Goal: Complete application form

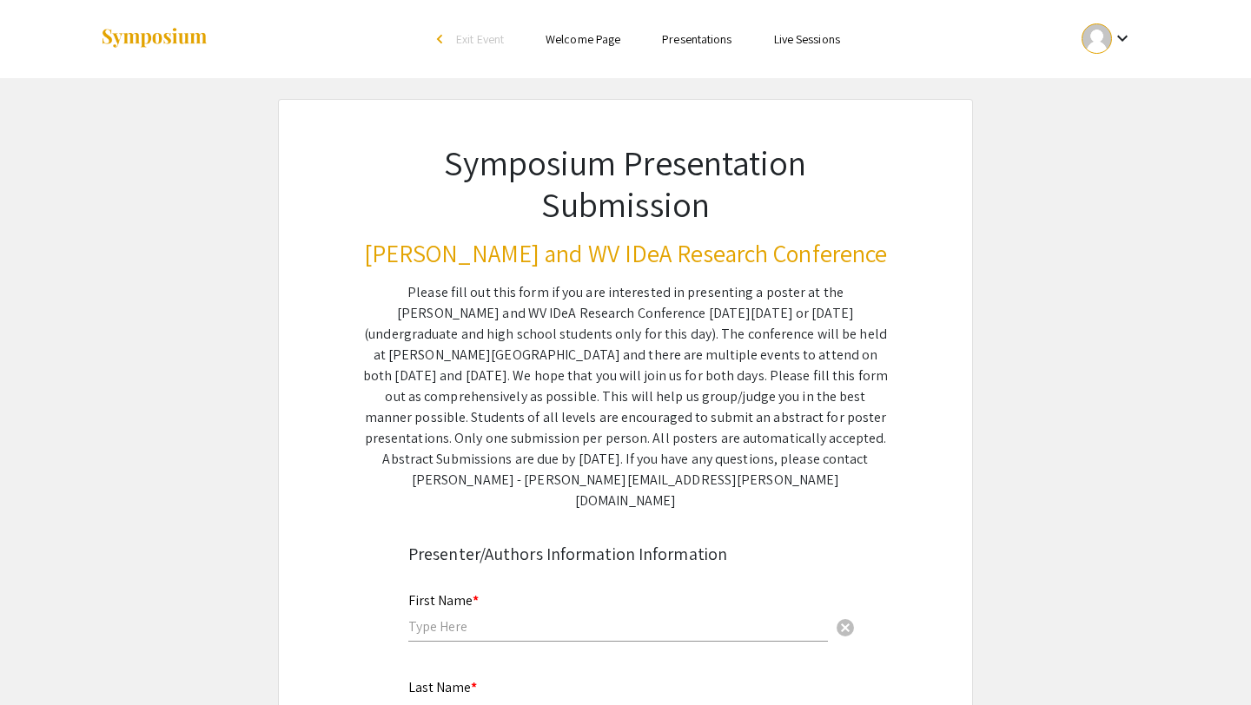
click at [1106, 42] on div at bounding box center [1097, 38] width 30 height 30
click at [1005, 142] on div at bounding box center [625, 352] width 1251 height 705
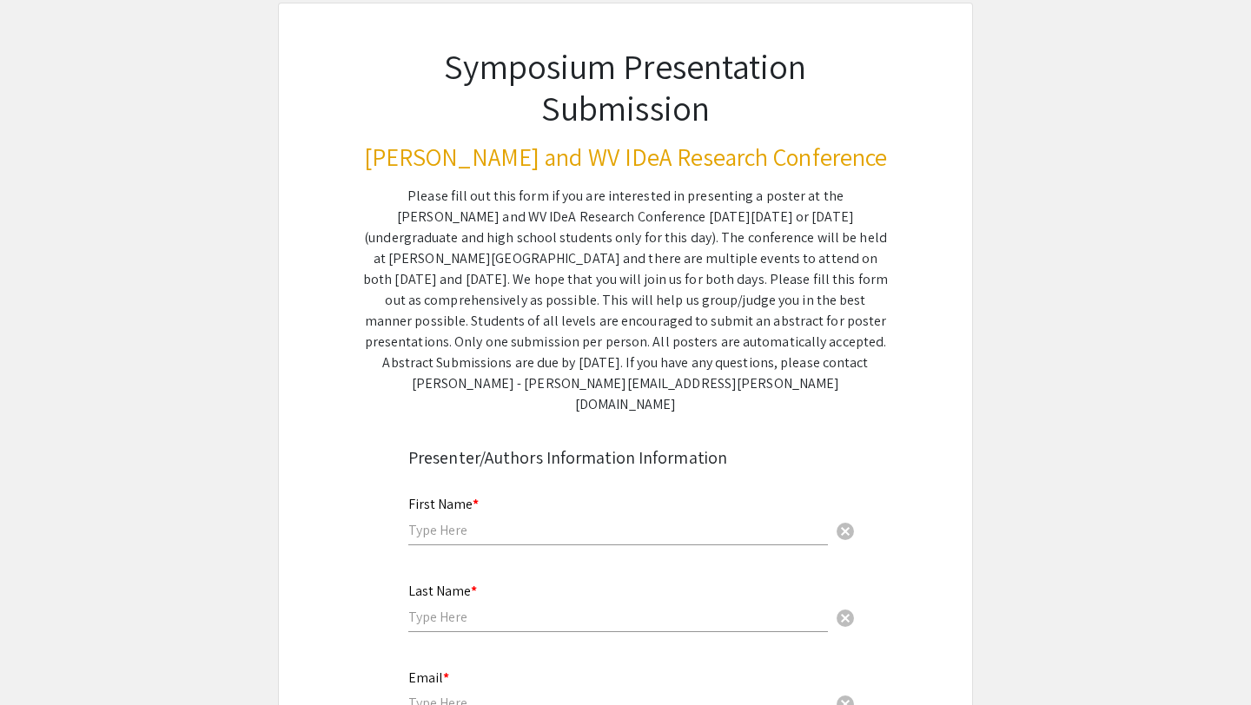
scroll to position [235, 0]
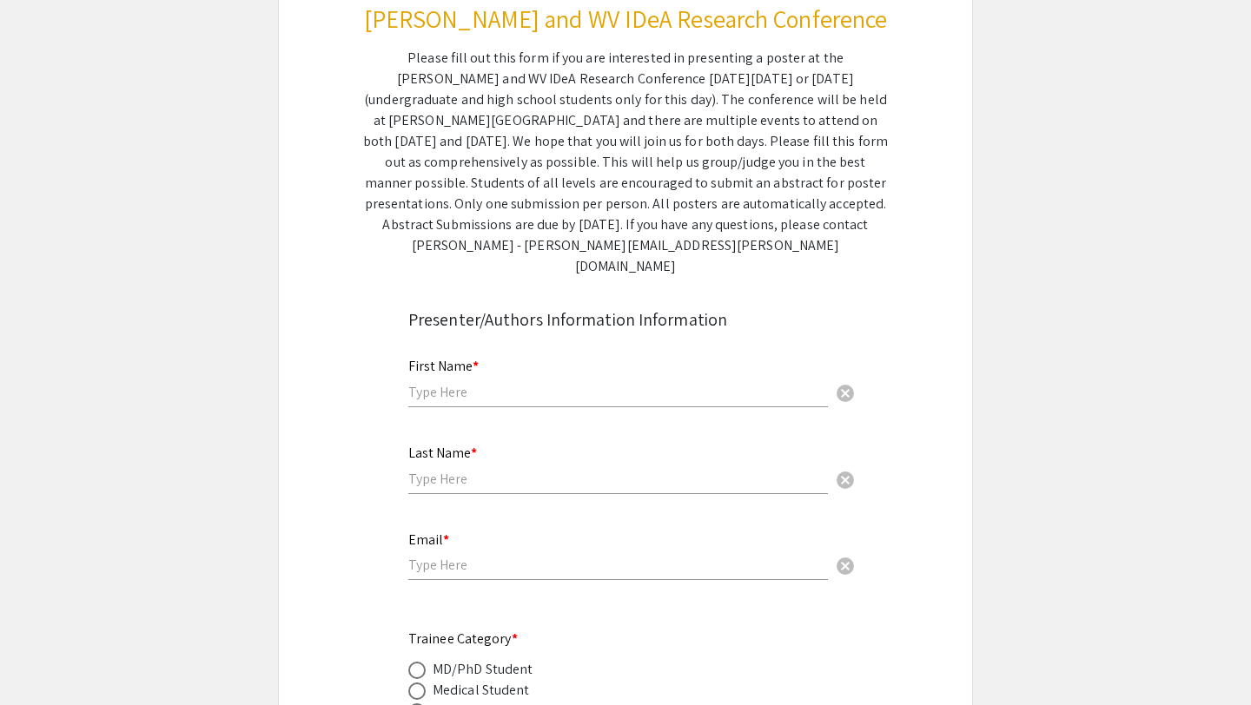
click at [621, 383] on input "text" at bounding box center [618, 392] width 420 height 18
type input "[PERSON_NAME]"
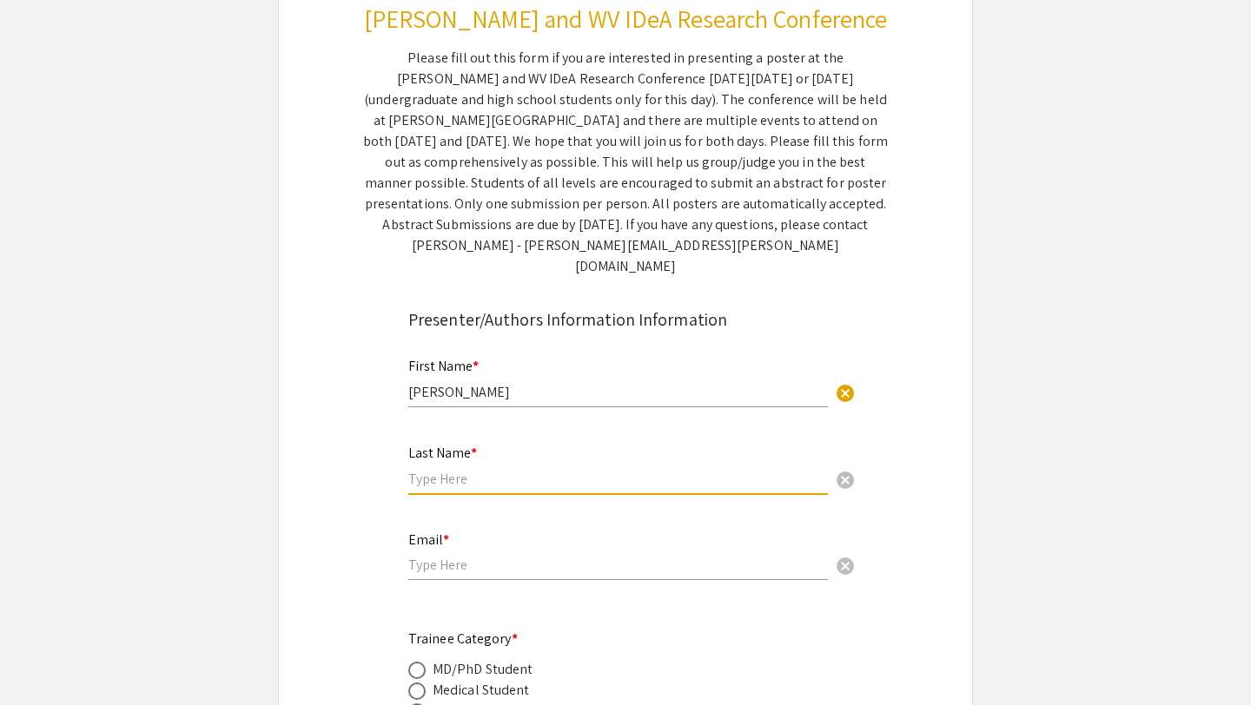
click at [582, 470] on input "text" at bounding box center [618, 479] width 420 height 18
type input "[PERSON_NAME]"
click at [530, 556] on input "email" at bounding box center [618, 565] width 420 height 18
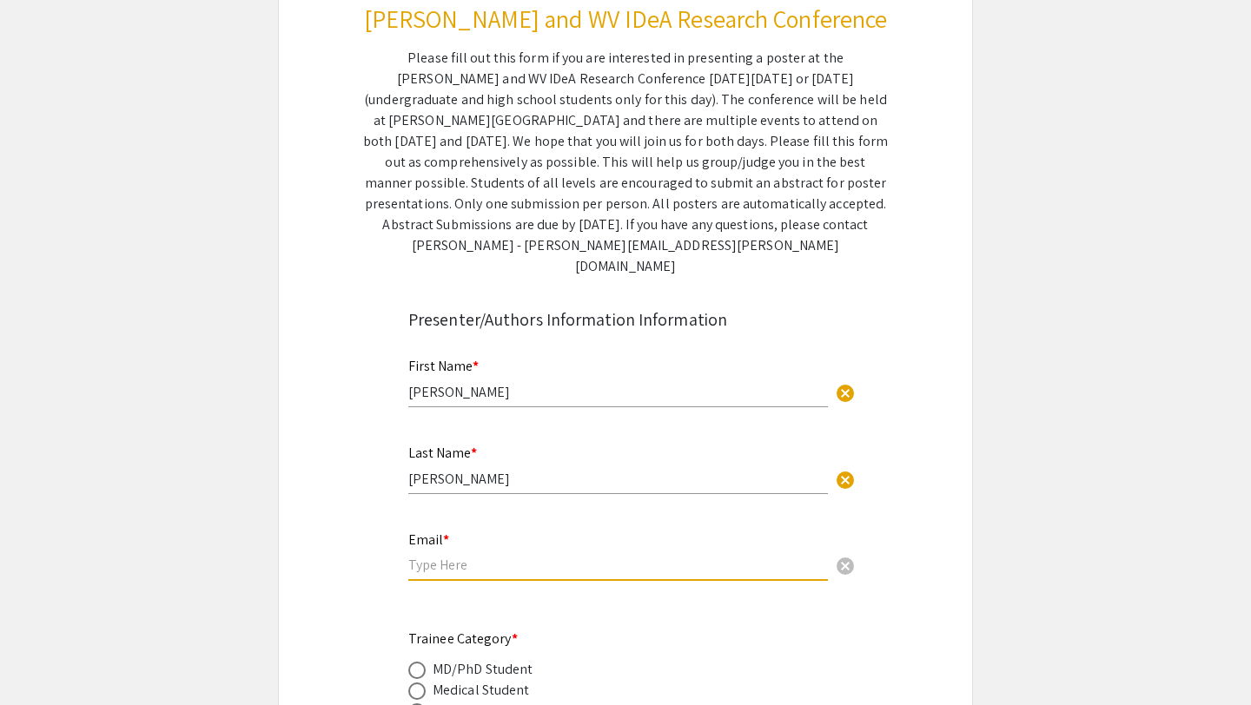
type input "S"
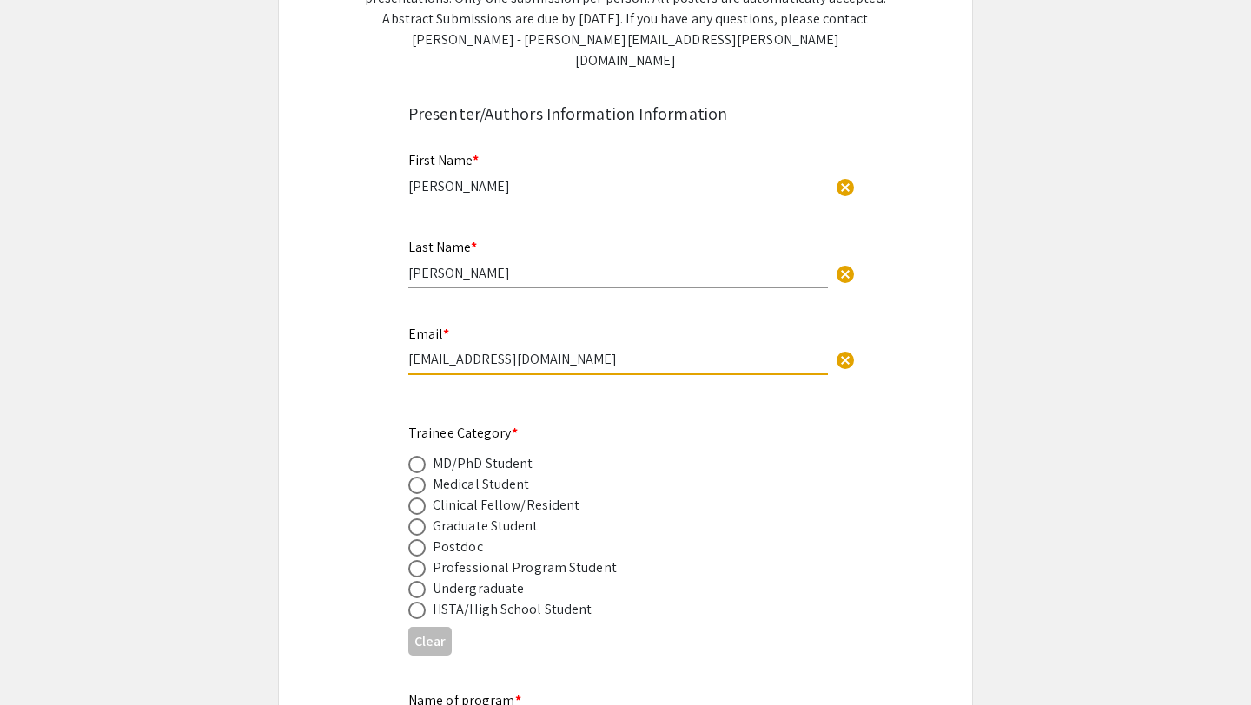
scroll to position [522, 0]
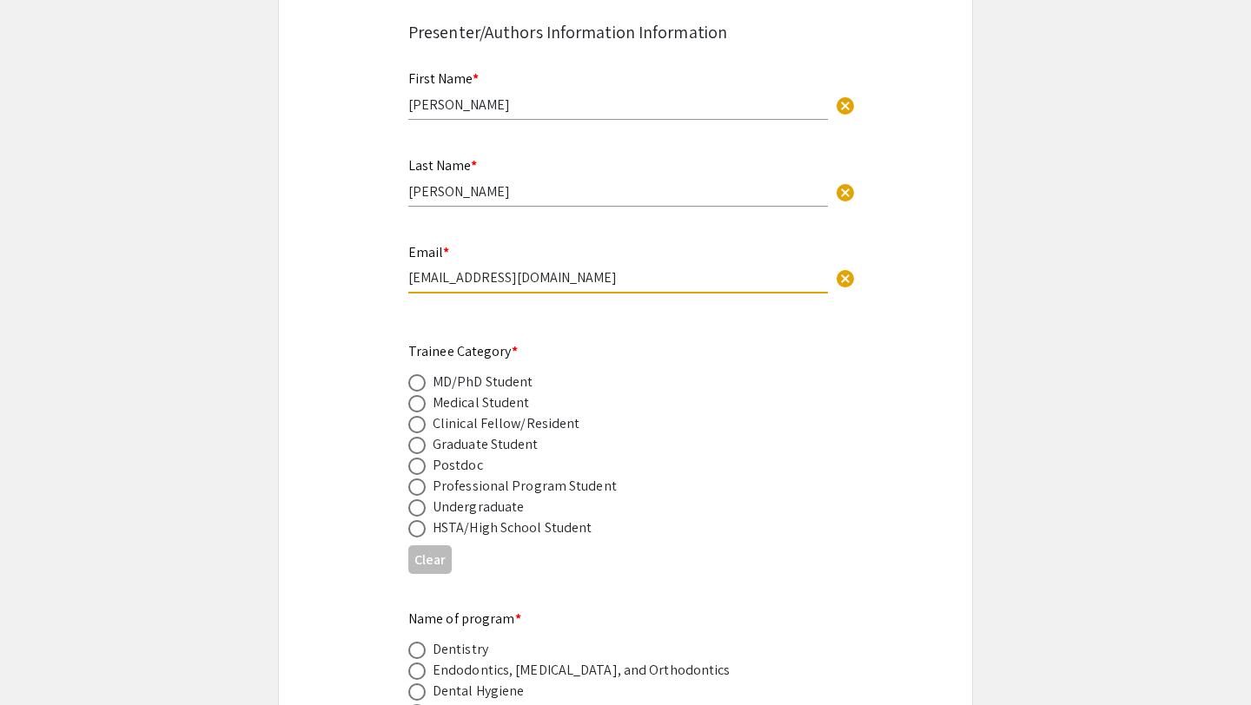
type input "[EMAIL_ADDRESS][DOMAIN_NAME]"
click at [419, 395] on span at bounding box center [416, 403] width 17 height 17
click at [419, 395] on input "radio" at bounding box center [416, 403] width 17 height 17
radio input "true"
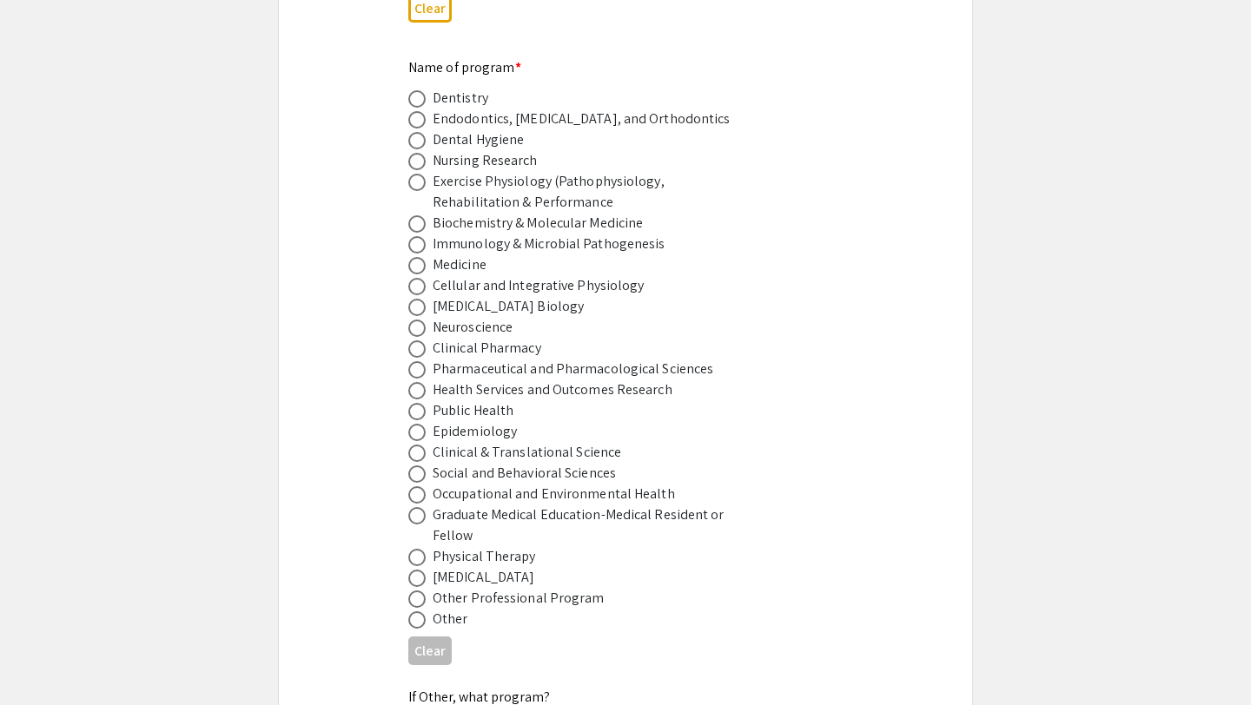
scroll to position [1081, 0]
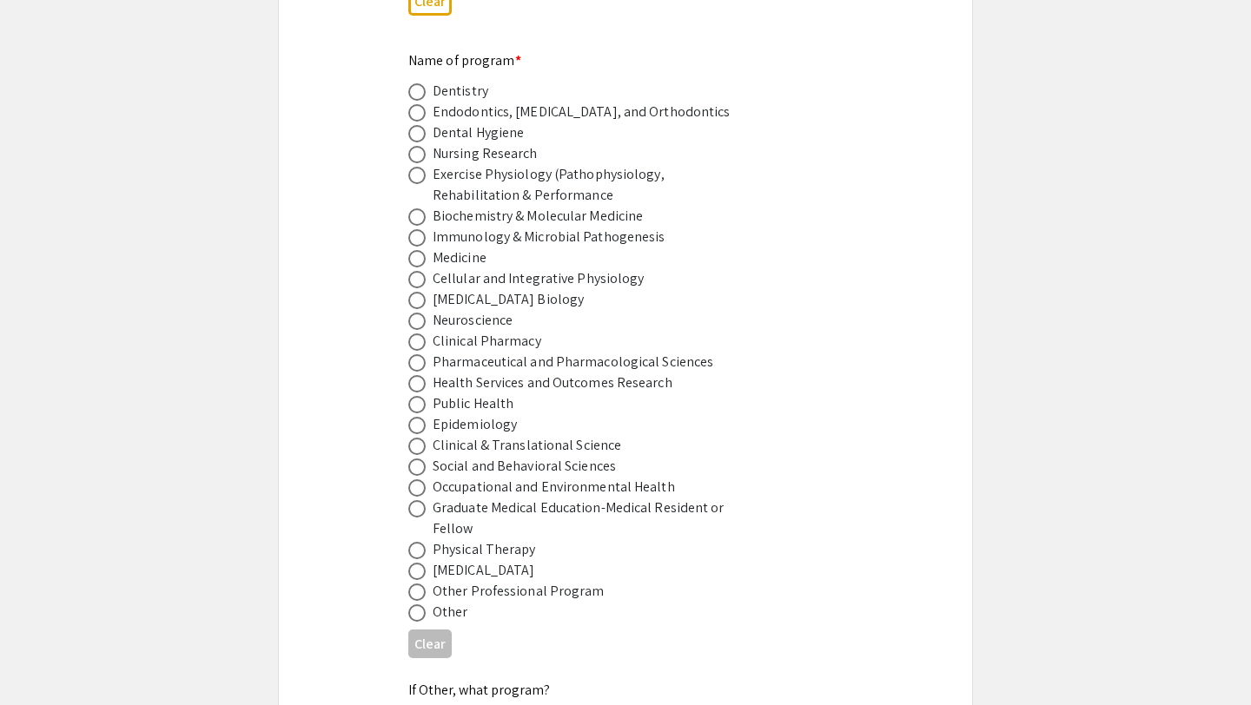
click at [413, 605] on span at bounding box center [416, 613] width 17 height 17
click at [413, 605] on input "radio" at bounding box center [416, 613] width 17 height 17
radio input "true"
click at [418, 249] on span at bounding box center [416, 257] width 17 height 17
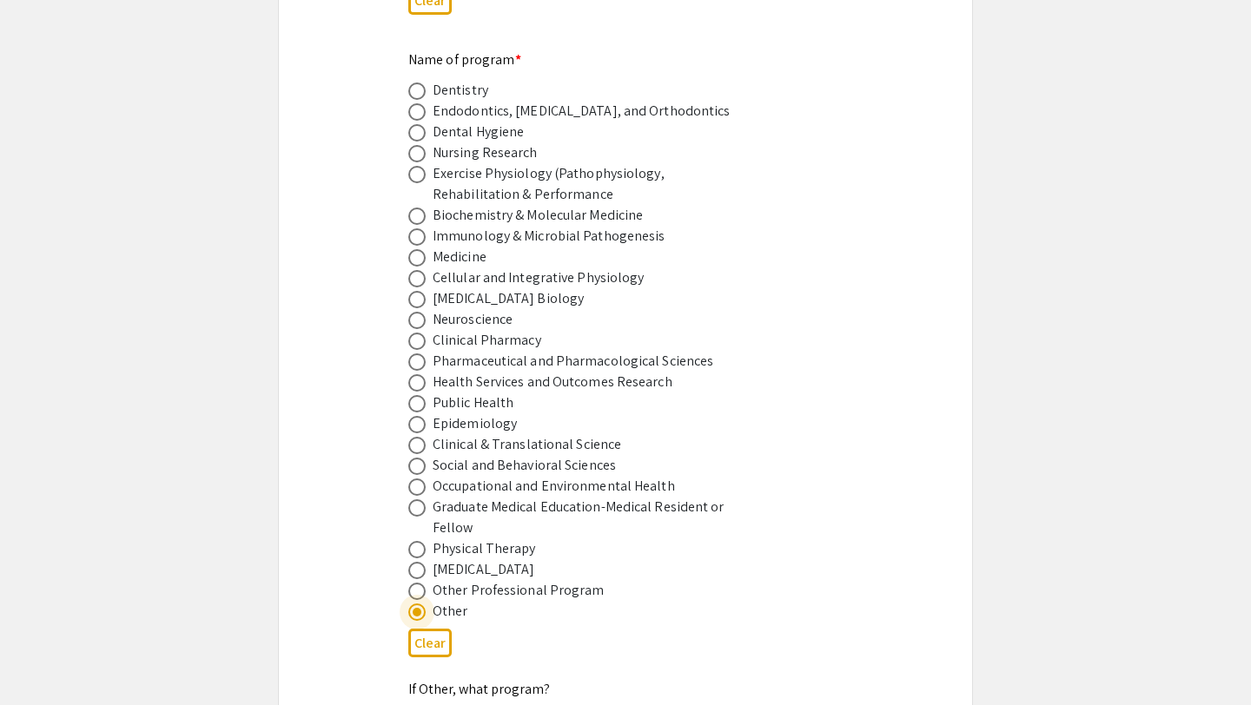
click at [418, 249] on input "radio" at bounding box center [416, 257] width 17 height 17
radio input "true"
click at [418, 249] on span at bounding box center [416, 257] width 17 height 17
click at [418, 249] on input "radio" at bounding box center [416, 257] width 17 height 17
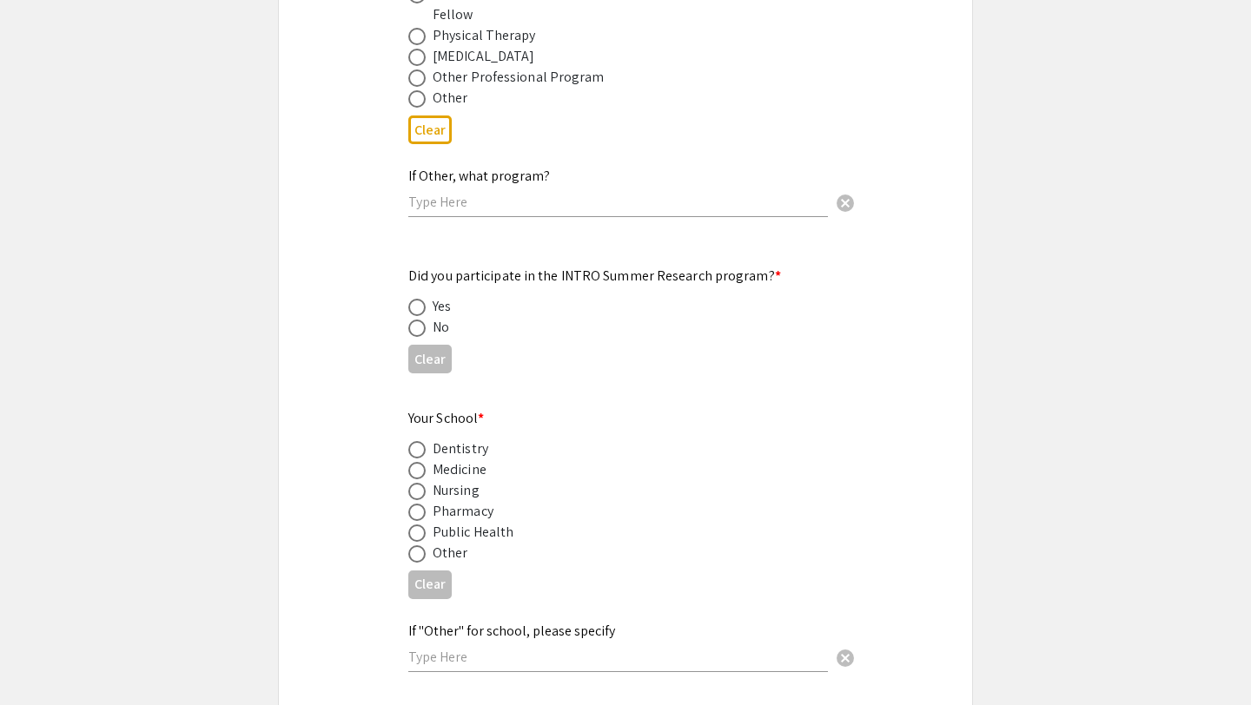
scroll to position [1596, 0]
click at [418, 319] on span at bounding box center [416, 327] width 17 height 17
click at [418, 319] on input "radio" at bounding box center [416, 327] width 17 height 17
radio input "true"
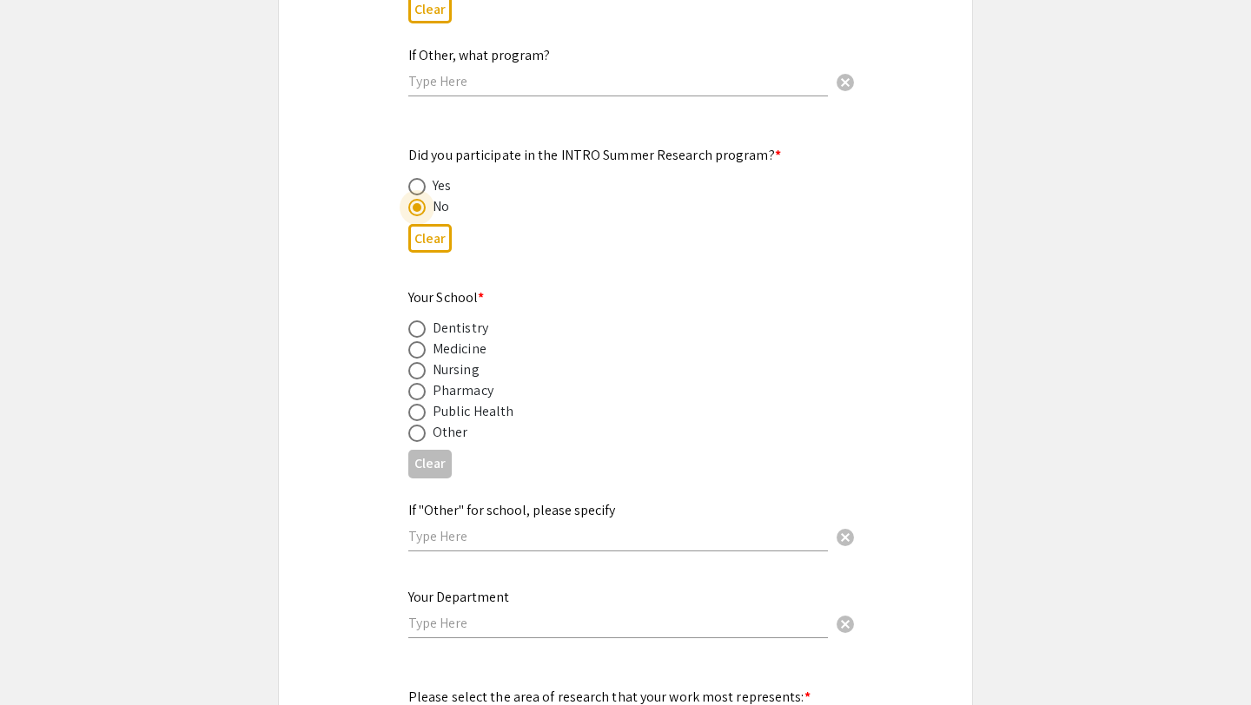
scroll to position [1718, 0]
click at [418, 340] on span at bounding box center [416, 348] width 17 height 17
click at [418, 340] on input "radio" at bounding box center [416, 348] width 17 height 17
radio input "true"
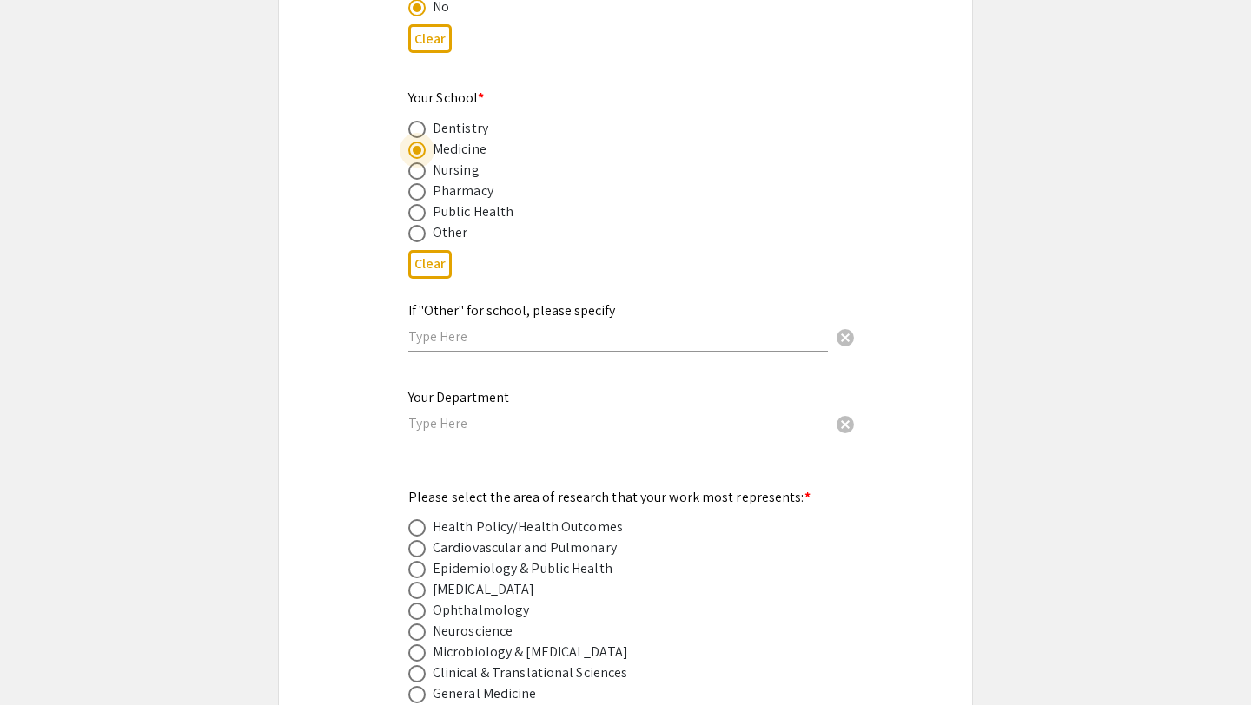
scroll to position [1931, 0]
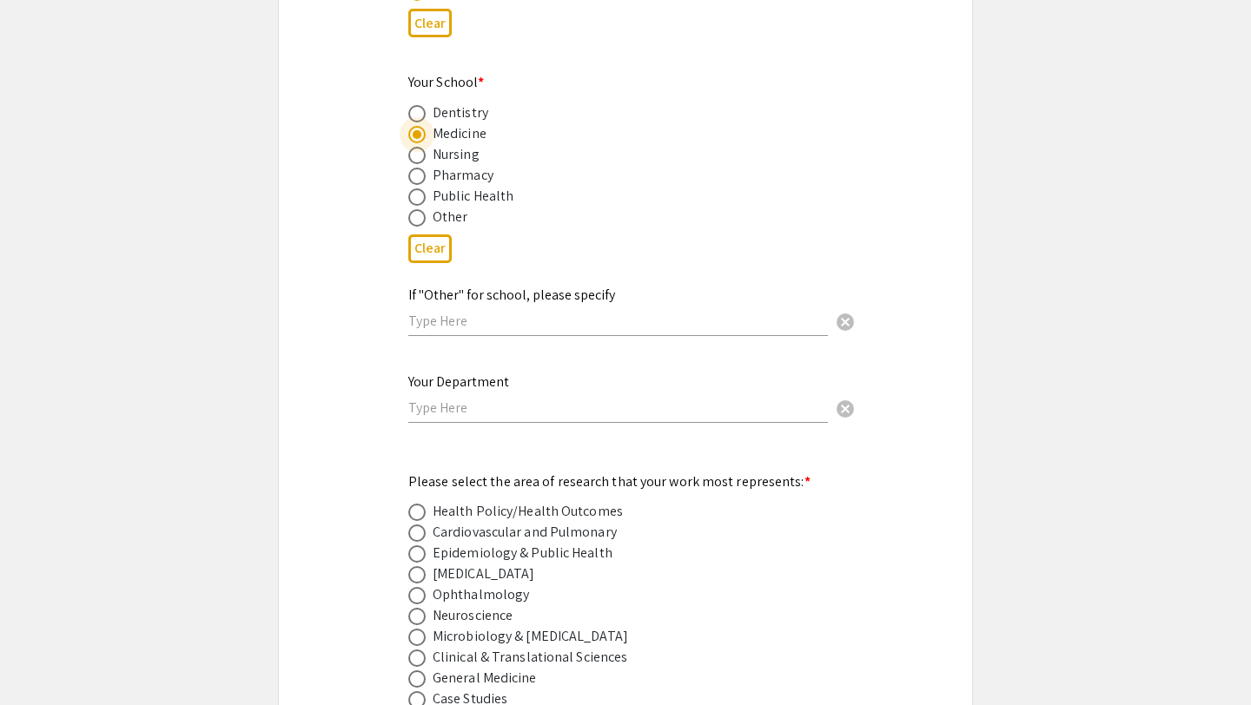
click at [506, 399] on input "text" at bounding box center [618, 408] width 420 height 18
type input "Heart and Vascular Institute"
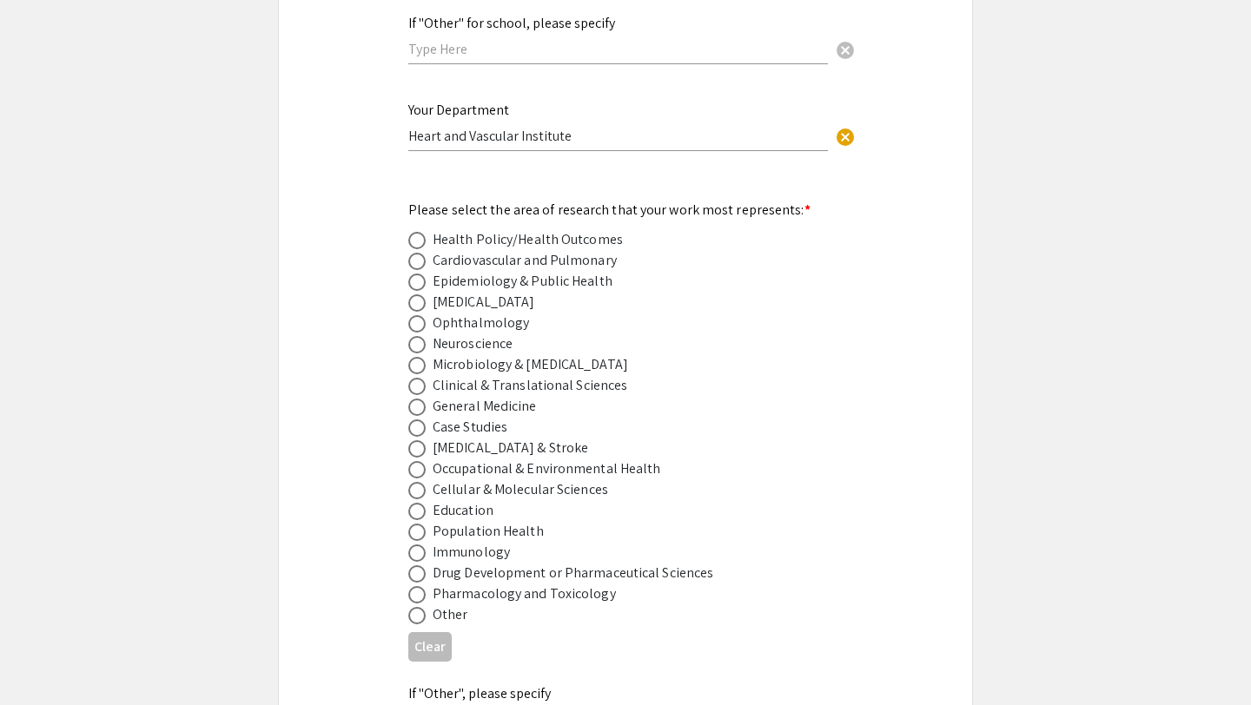
scroll to position [2204, 0]
click at [421, 231] on span at bounding box center [416, 239] width 17 height 17
click at [421, 231] on input "radio" at bounding box center [416, 239] width 17 height 17
radio input "true"
click at [417, 252] on span at bounding box center [416, 260] width 17 height 17
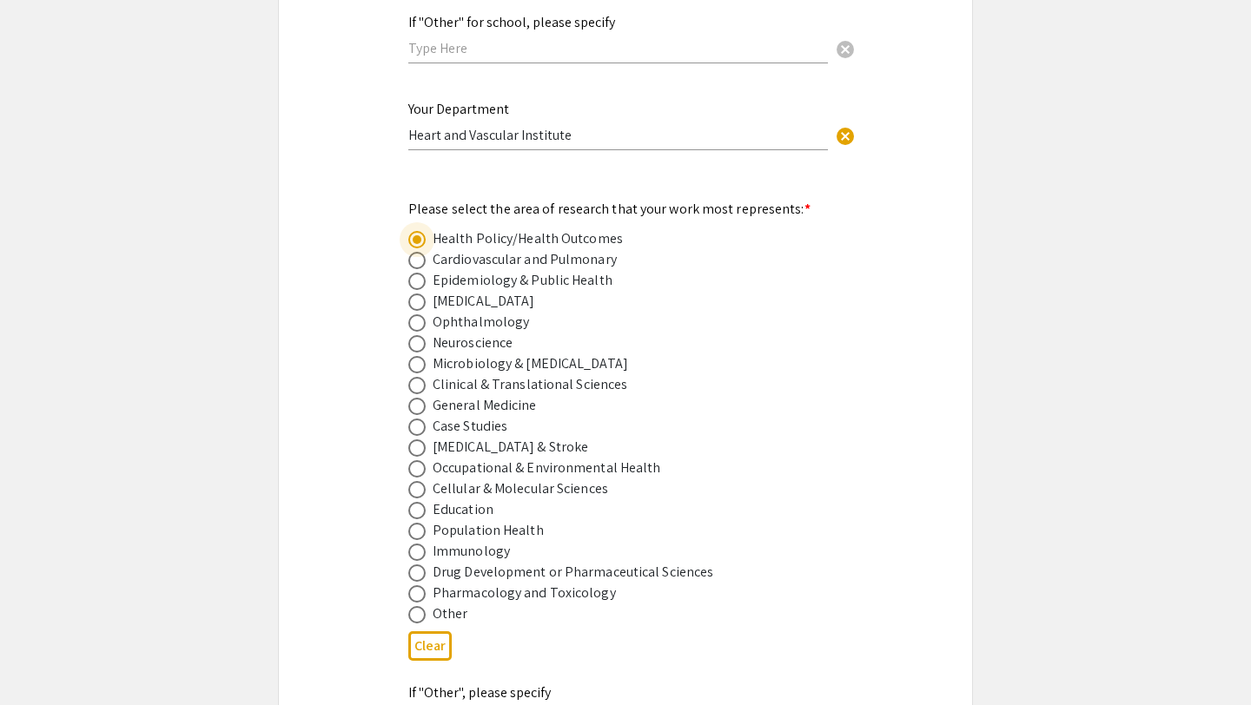
click at [417, 252] on input "radio" at bounding box center [416, 260] width 17 height 17
radio input "true"
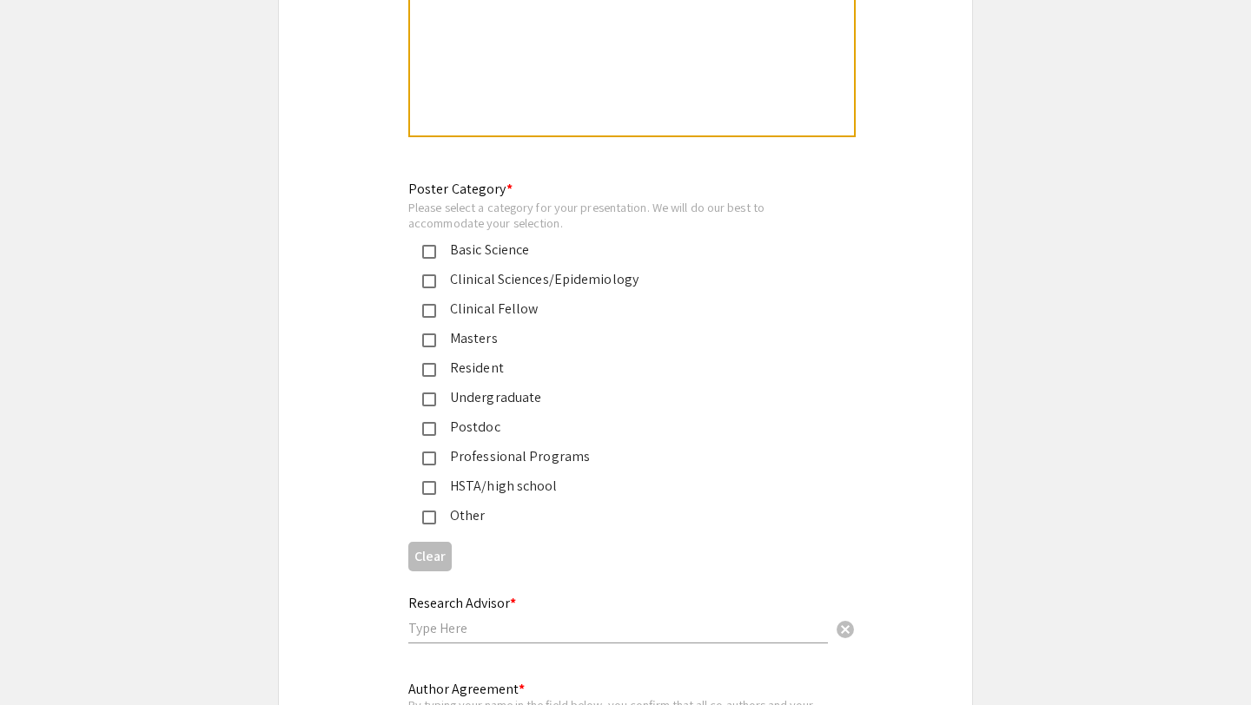
scroll to position [3925, 0]
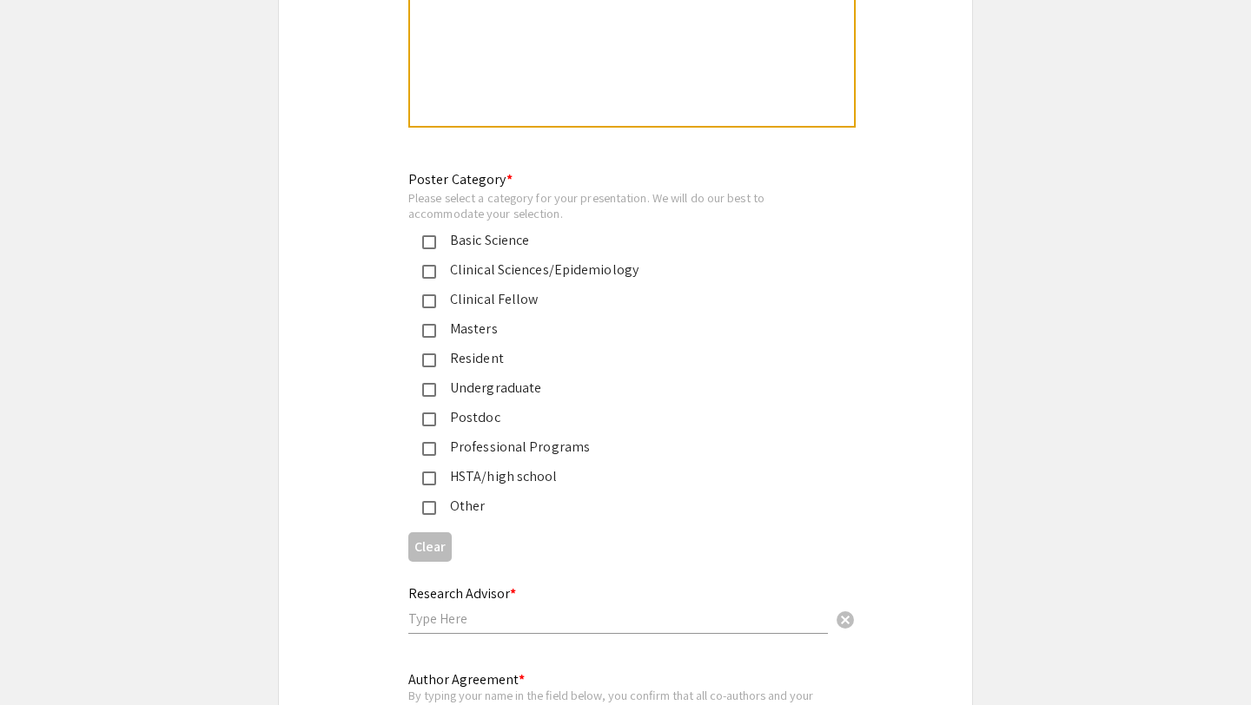
click at [473, 260] on div "Clinical Sciences/Epidemiology" at bounding box center [618, 270] width 365 height 21
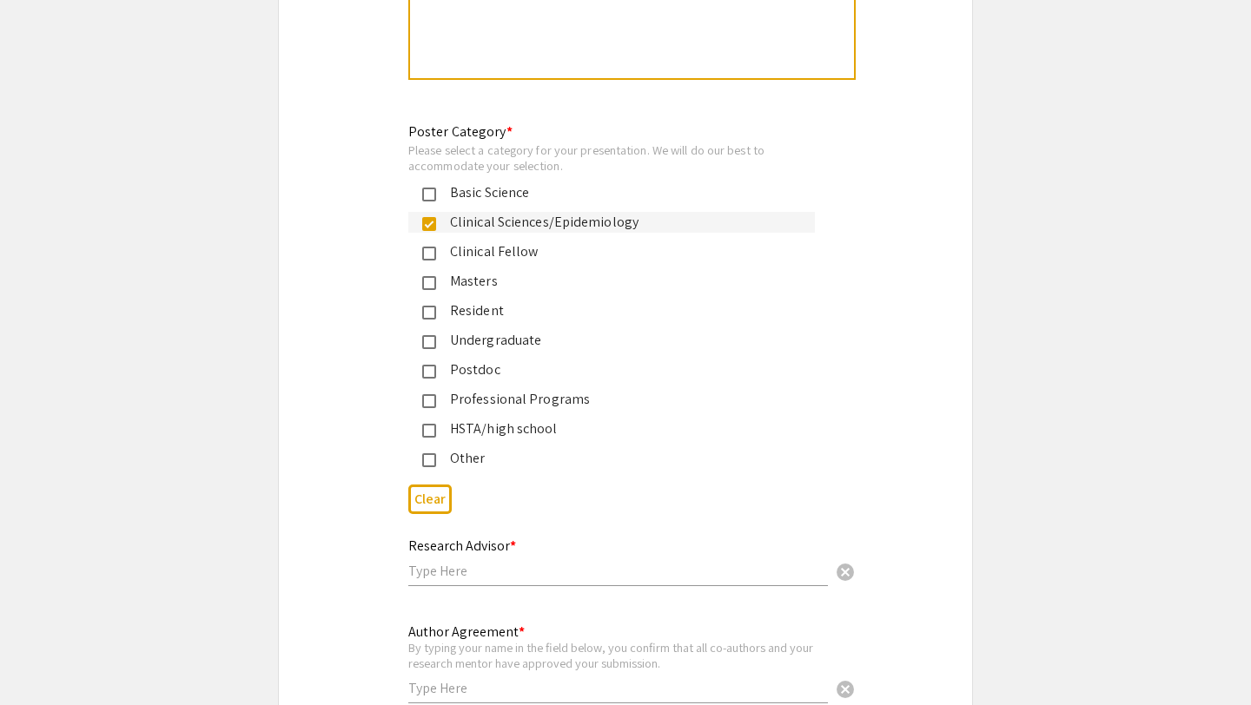
scroll to position [3975, 0]
click at [502, 387] on div "Professional Programs" at bounding box center [618, 397] width 365 height 21
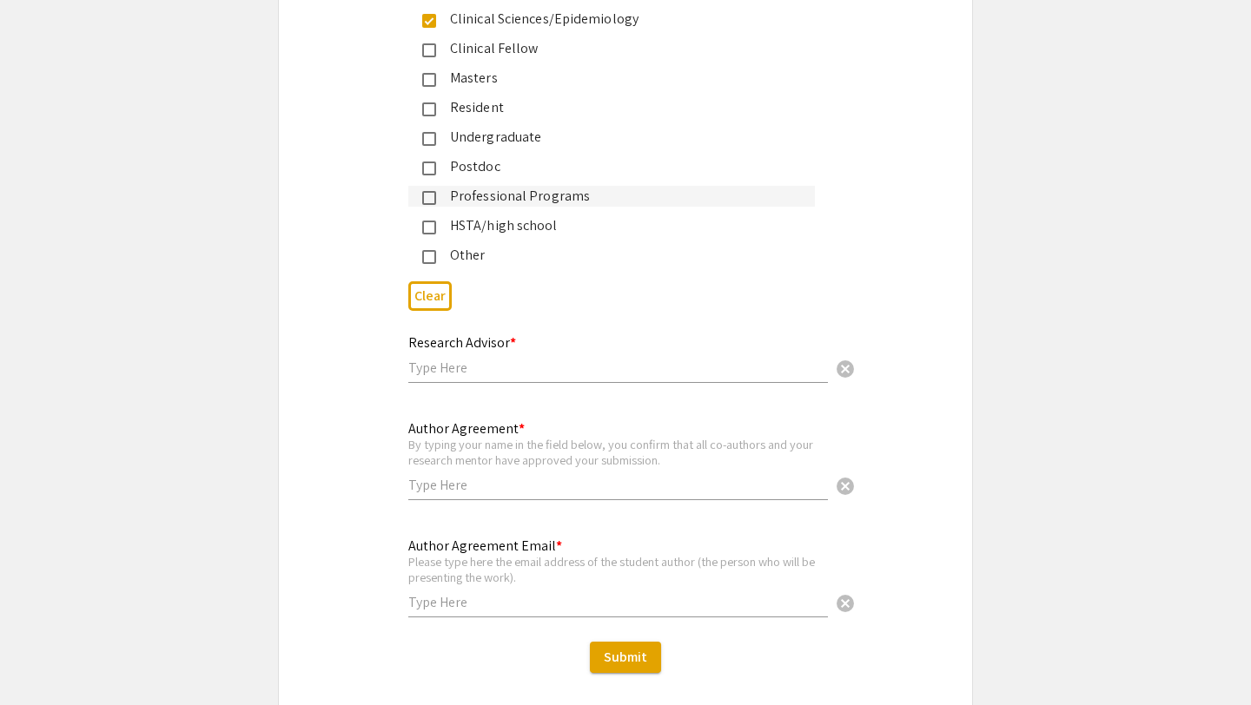
scroll to position [4201, 0]
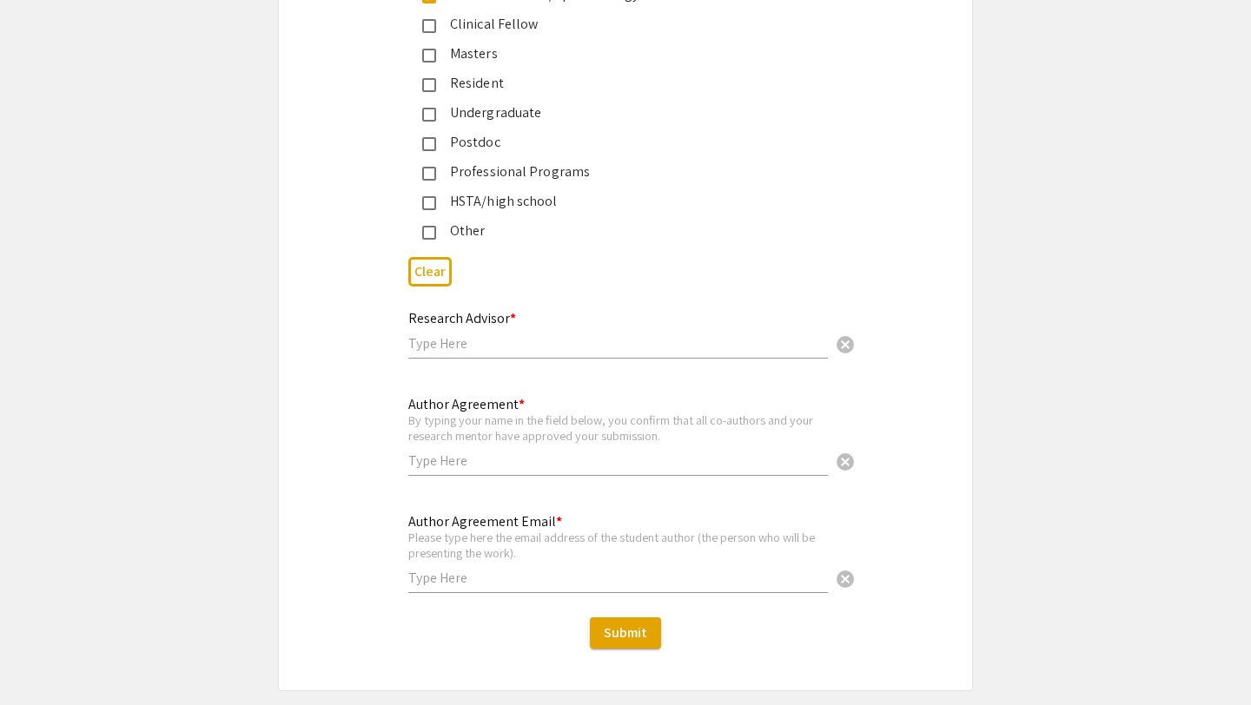
click at [471, 337] on input "text" at bounding box center [618, 343] width 420 height 18
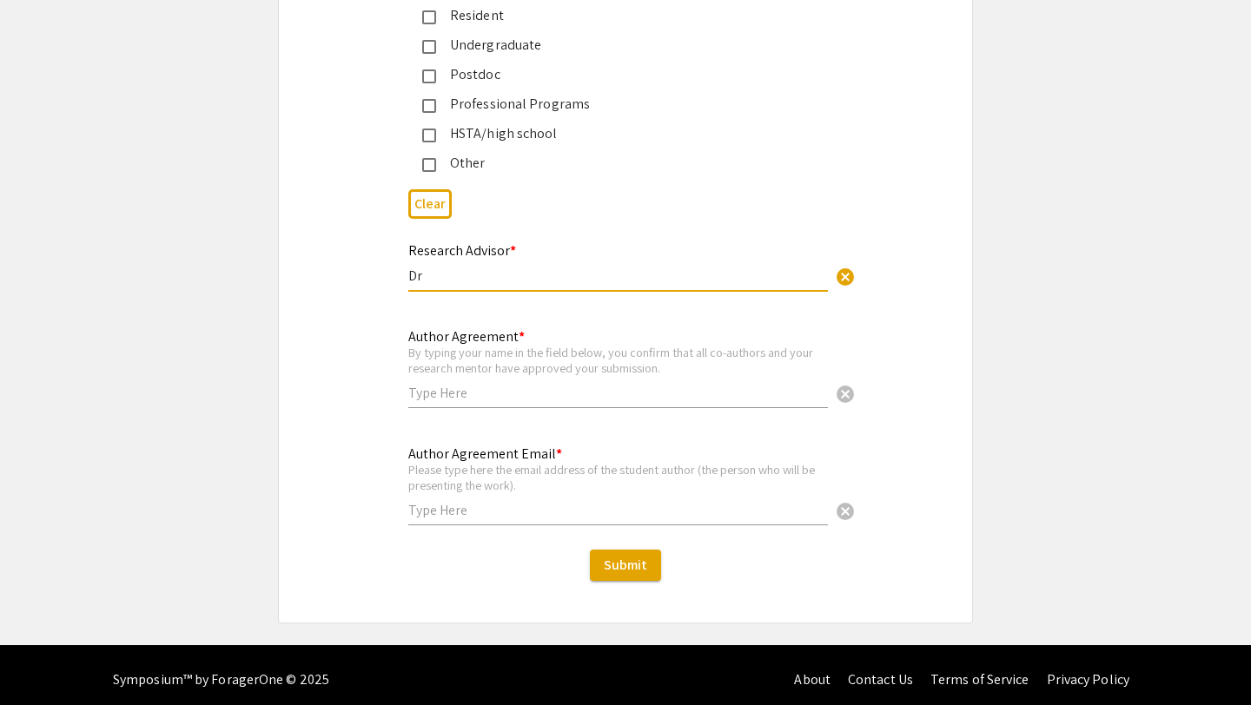
type input "Dr"
click at [355, 466] on div "Author Agreement Email * Please type here the email address of the student auth…" at bounding box center [625, 494] width 693 height 103
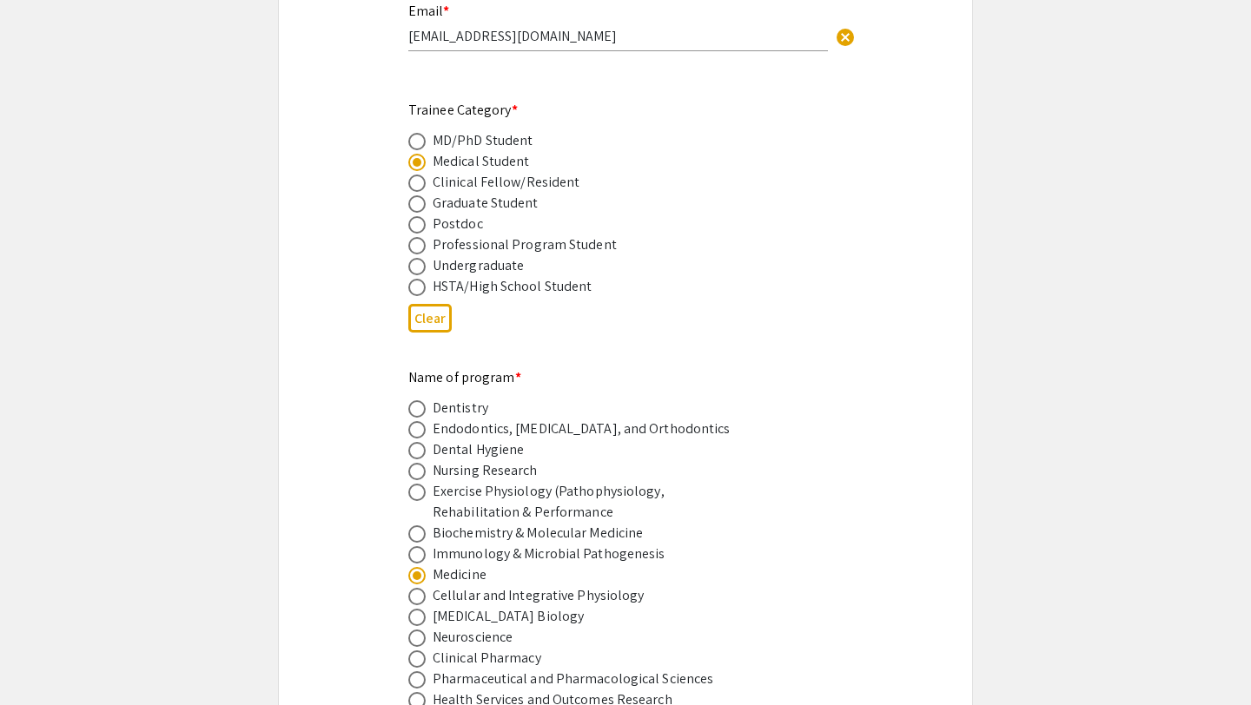
scroll to position [0, 0]
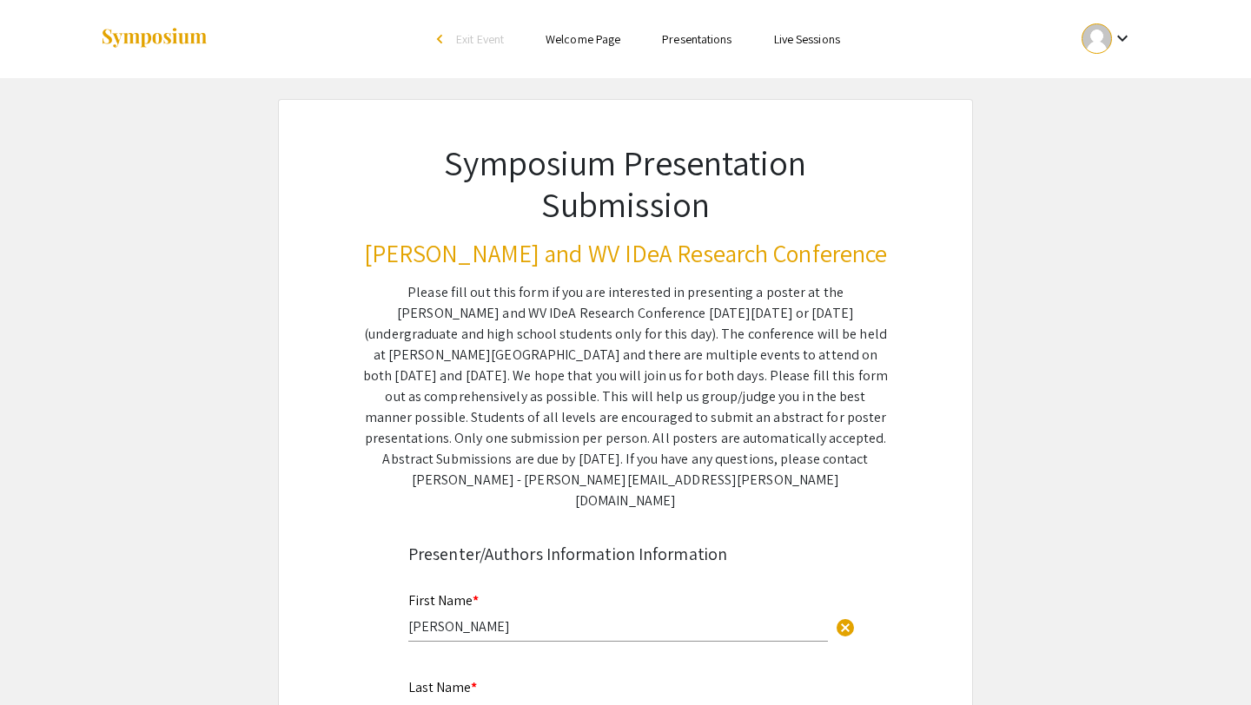
click at [694, 42] on link "Presentations" at bounding box center [697, 39] width 70 height 16
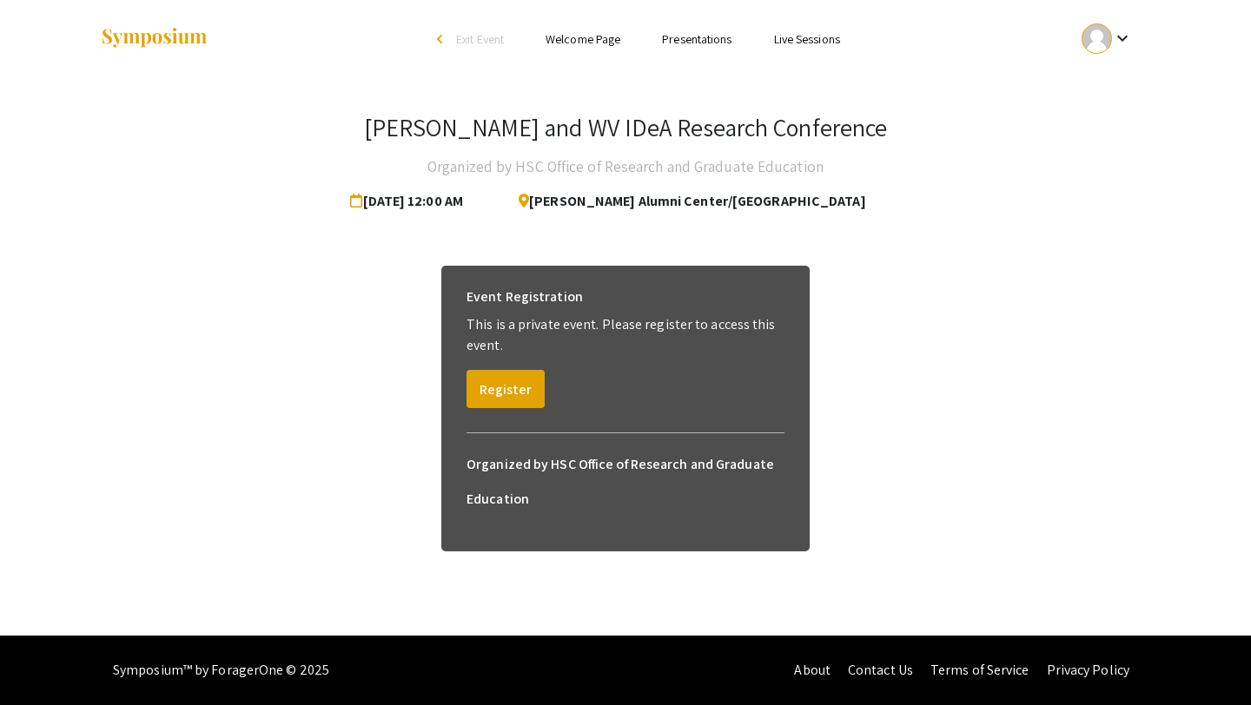
click at [487, 39] on span "Exit Event" at bounding box center [480, 39] width 48 height 16
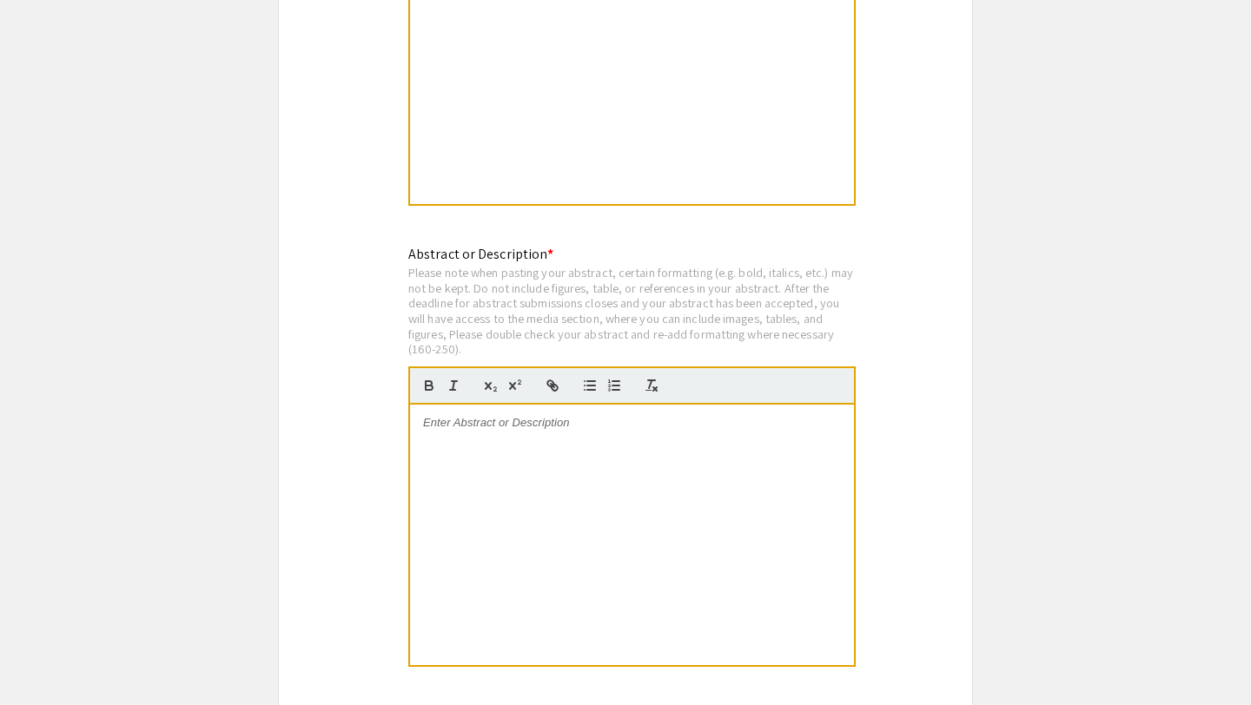
scroll to position [4268, 0]
